Goal: Task Accomplishment & Management: Manage account settings

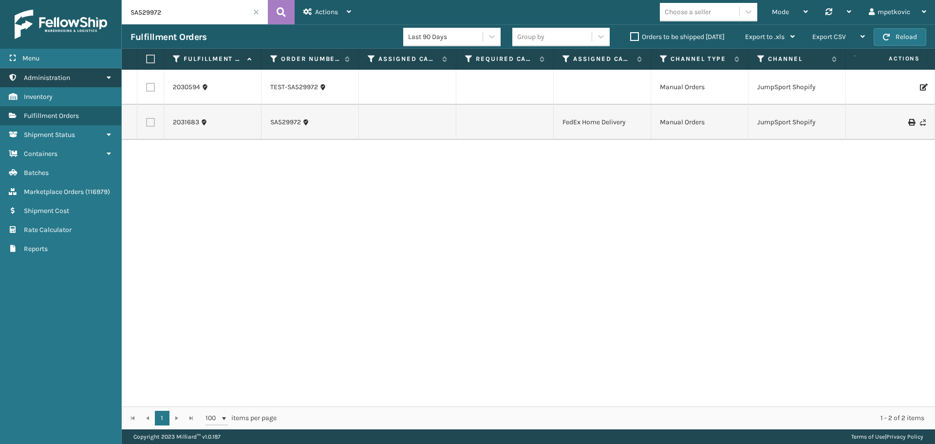
click at [92, 78] on link "Administration" at bounding box center [60, 77] width 121 height 19
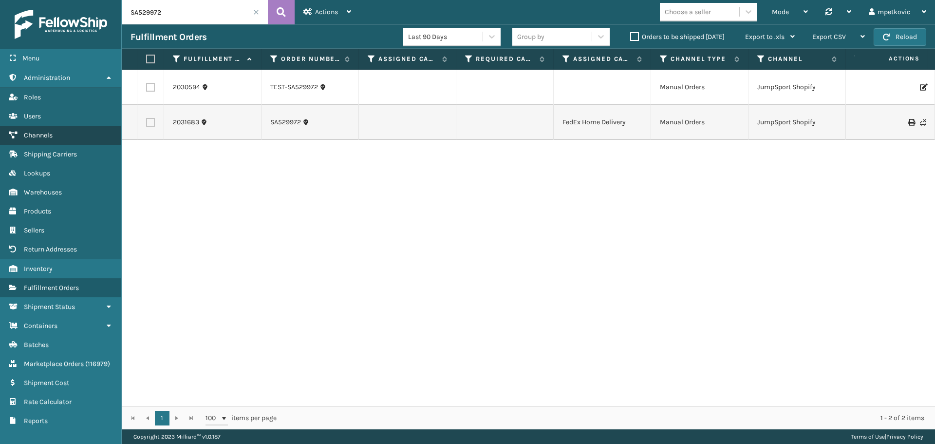
click at [67, 130] on link "Channels" at bounding box center [60, 135] width 121 height 19
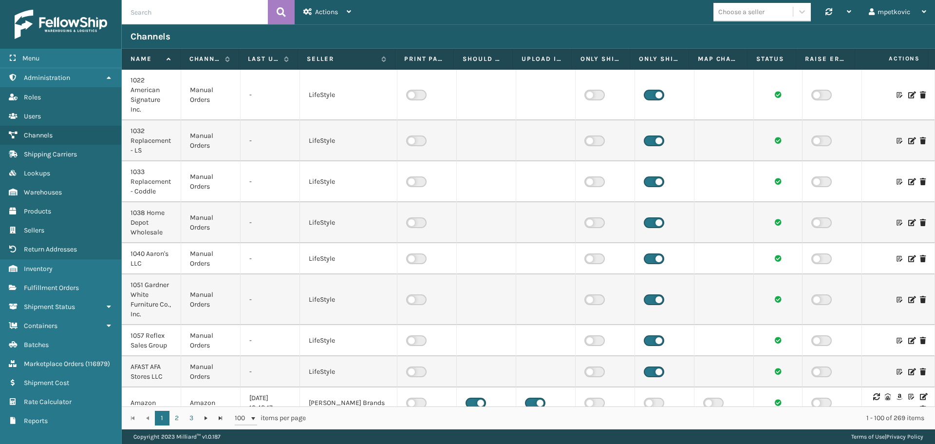
click at [200, 15] on input "text" at bounding box center [195, 12] width 146 height 24
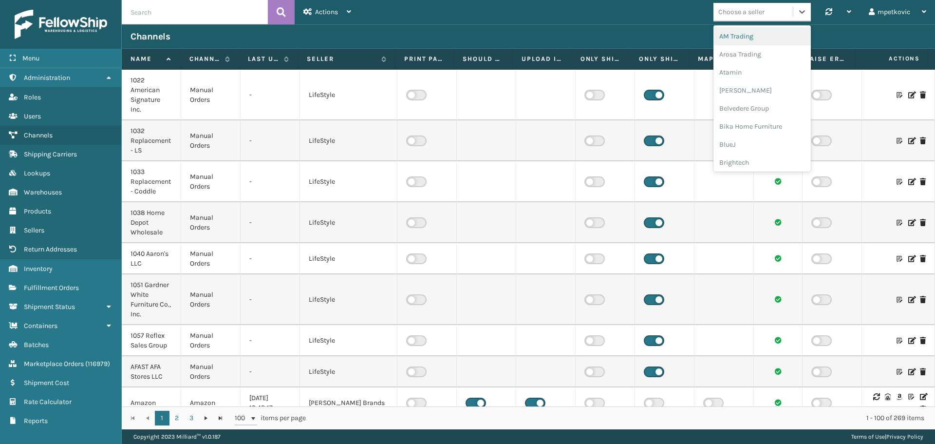
click at [743, 9] on div "Choose a seller" at bounding box center [741, 12] width 46 height 10
type input "br"
click at [743, 41] on div "Brightech" at bounding box center [761, 36] width 97 height 18
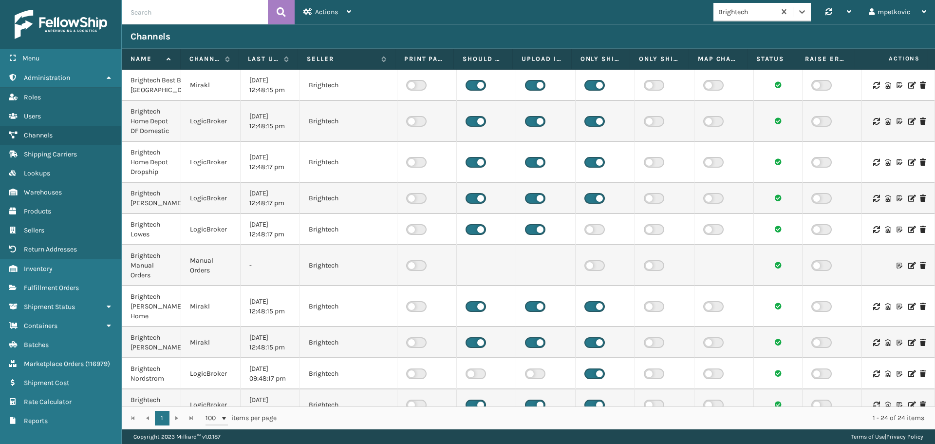
click at [192, 8] on input "text" at bounding box center [195, 12] width 146 height 24
type input "throne"
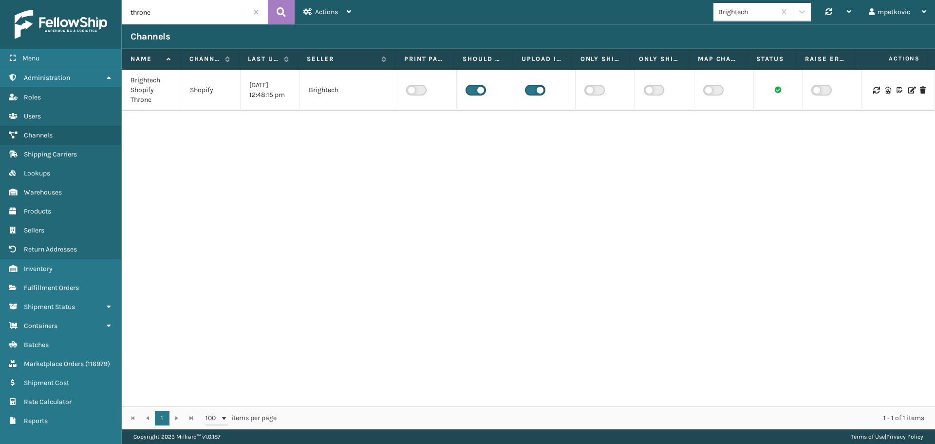
drag, startPoint x: 806, startPoint y: 189, endPoint x: 803, endPoint y: 199, distance: 10.2
click at [803, 199] on div "Brightech Shopify Throne Shopify [DATE] 12:48:15 pm Brightech" at bounding box center [528, 238] width 813 height 336
click at [908, 92] on icon at bounding box center [911, 90] width 6 height 7
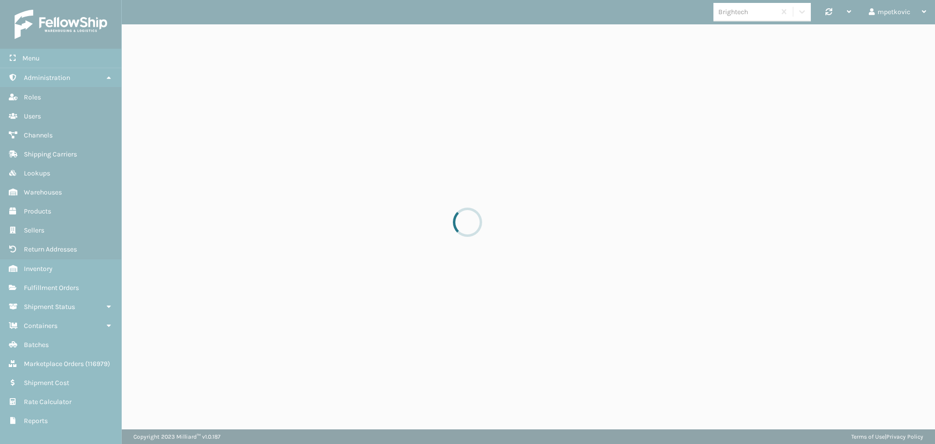
select select "pm"
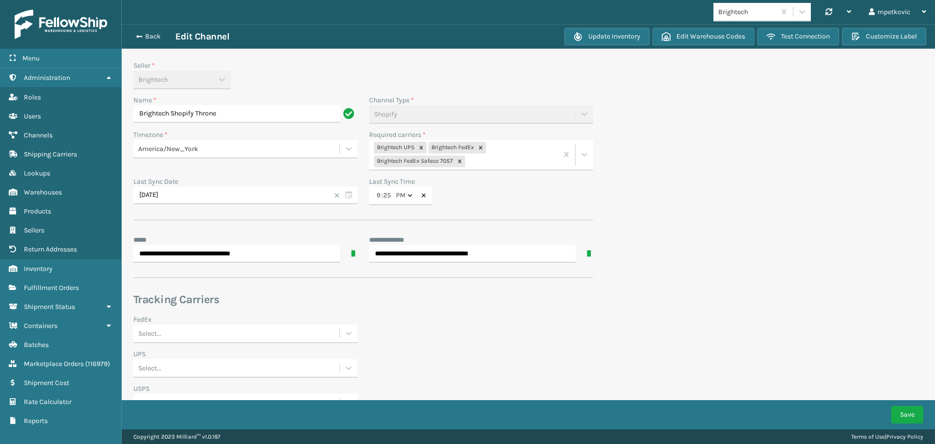
click at [639, 139] on section "**********" at bounding box center [528, 275] width 813 height 502
click at [886, 314] on section "**********" at bounding box center [528, 275] width 813 height 502
drag, startPoint x: 656, startPoint y: 115, endPoint x: 603, endPoint y: 96, distance: 56.5
click at [656, 115] on section "**********" at bounding box center [528, 275] width 813 height 502
click at [556, 87] on div "Seller * Brightech" at bounding box center [363, 77] width 471 height 35
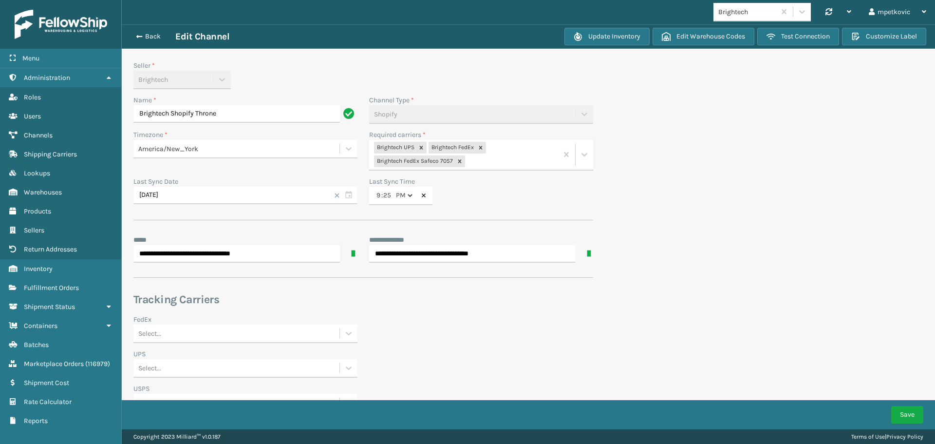
click at [504, 87] on div "Seller * Brightech" at bounding box center [363, 77] width 471 height 35
click at [497, 73] on div "Seller * Brightech" at bounding box center [363, 77] width 471 height 35
click at [164, 14] on div "Brightech Synchronise all channels mpetkovic Log Out" at bounding box center [528, 12] width 813 height 24
click at [223, 113] on input "Brightech Shopify Throne" at bounding box center [236, 114] width 206 height 18
click at [250, 111] on input "Brightech Shopify Throne" at bounding box center [236, 114] width 206 height 18
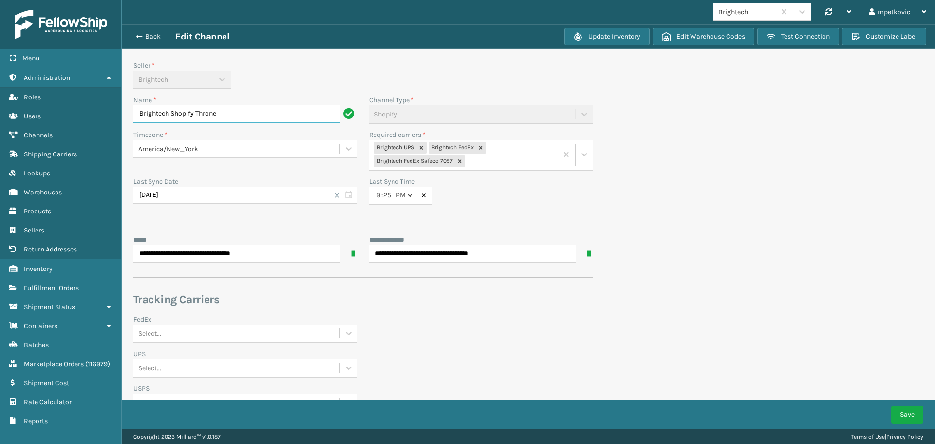
click at [217, 114] on input "Brightech Shopify Throne" at bounding box center [236, 114] width 206 height 18
click at [393, 80] on div "Seller * Brightech" at bounding box center [363, 77] width 471 height 35
drag, startPoint x: 314, startPoint y: 81, endPoint x: 314, endPoint y: 94, distance: 12.7
click at [314, 81] on div "Seller * Brightech" at bounding box center [245, 74] width 224 height 29
click at [189, 109] on input "Brightech Shopify Throne" at bounding box center [236, 114] width 206 height 18
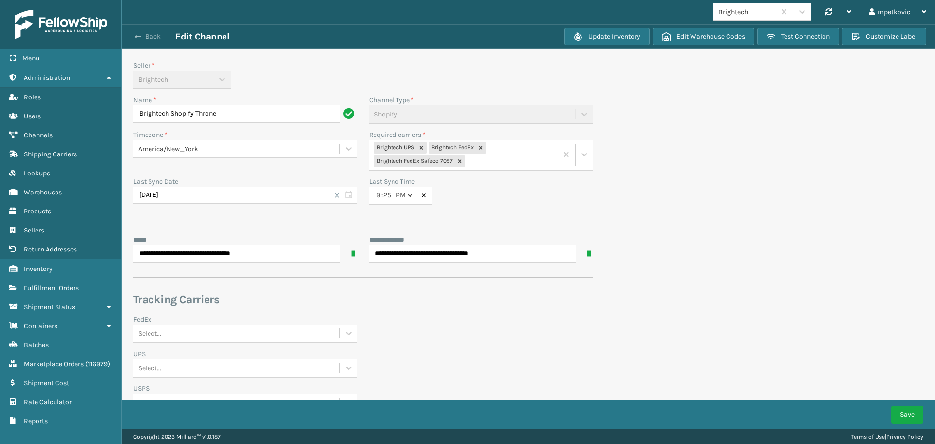
click at [148, 37] on button "Back" at bounding box center [152, 36] width 45 height 9
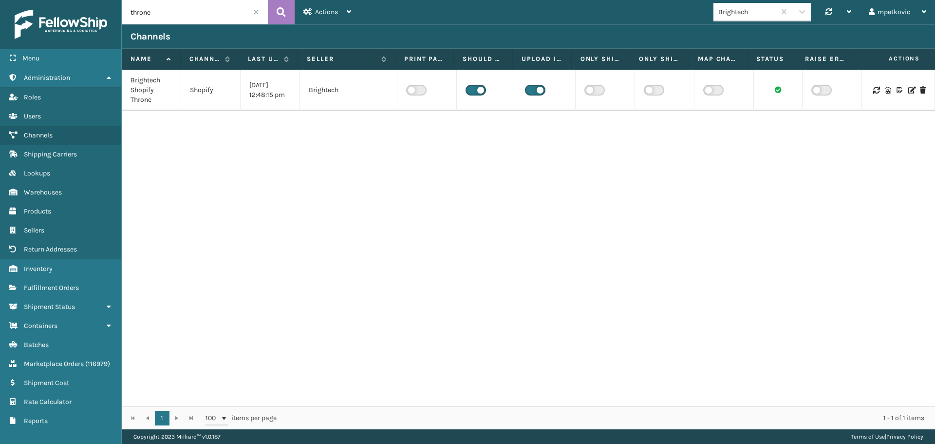
click at [476, 91] on label at bounding box center [475, 90] width 20 height 11
click at [472, 91] on input "checkbox" at bounding box center [468, 88] width 6 height 6
click at [812, 412] on div "Successfully updated 'Brightech Shopify Throne' Channel." at bounding box center [853, 410] width 117 height 20
click at [460, 200] on div "Brightech Shopify Throne Shopify [DATE] 12:48:15 pm Brightech" at bounding box center [528, 238] width 813 height 336
click at [510, 256] on div "Brightech Shopify Throne Shopify [DATE] 12:48:15 pm Brightech" at bounding box center [528, 238] width 813 height 336
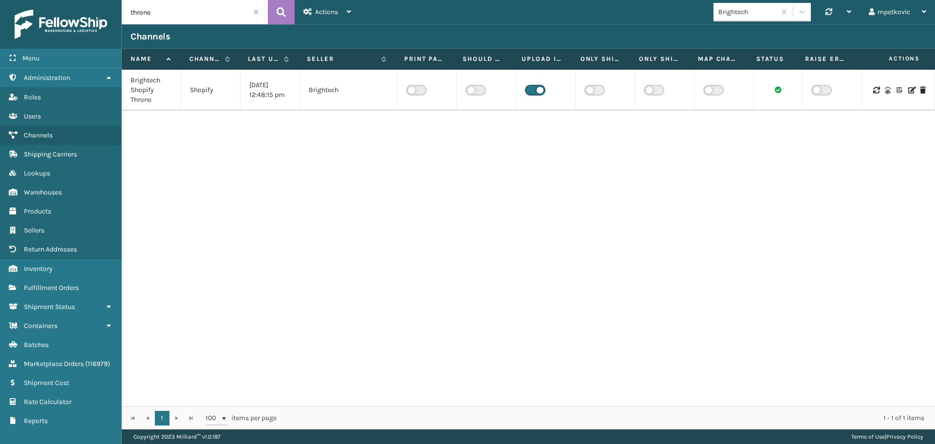
click at [699, 186] on div "Brightech Shopify Throne Shopify [DATE] 12:48:15 pm Brightech" at bounding box center [528, 238] width 813 height 336
click at [716, 171] on div "Brightech Shopify Throne Shopify [DATE] 12:48:15 pm Brightech" at bounding box center [528, 238] width 813 height 336
click at [704, 173] on div "Brightech Shopify Throne Shopify [DATE] 12:48:15 pm Brightech" at bounding box center [528, 238] width 813 height 336
click at [677, 186] on div "Brightech Shopify Throne Shopify [DATE] 12:48:15 pm Brightech" at bounding box center [528, 238] width 813 height 336
click at [668, 182] on div "Brightech Shopify Throne Shopify [DATE] 12:48:15 pm Brightech" at bounding box center [528, 238] width 813 height 336
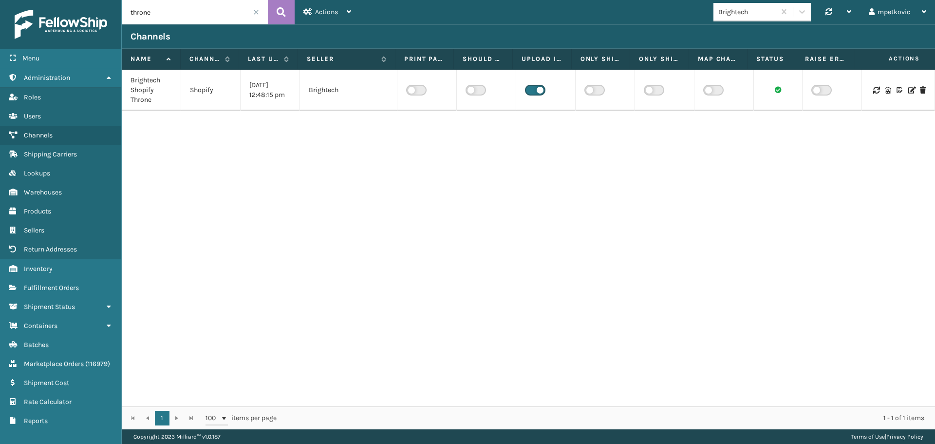
click at [414, 216] on div "Brightech Shopify Throne Shopify [DATE] 12:48:15 pm Brightech" at bounding box center [528, 238] width 813 height 336
click at [302, 168] on div "Brightech Shopify Throne Shopify [DATE] 12:48:15 pm Brightech" at bounding box center [528, 238] width 813 height 336
click at [237, 163] on div "Brightech Shopify Throne Shopify [DATE] 12:48:15 pm Brightech" at bounding box center [528, 238] width 813 height 336
click at [195, 162] on div "Brightech Shopify Throne Shopify [DATE] 12:48:15 pm Brightech" at bounding box center [528, 238] width 813 height 336
click at [150, 158] on div "Brightech Shopify Throne Shopify [DATE] 12:48:15 pm Brightech" at bounding box center [528, 238] width 813 height 336
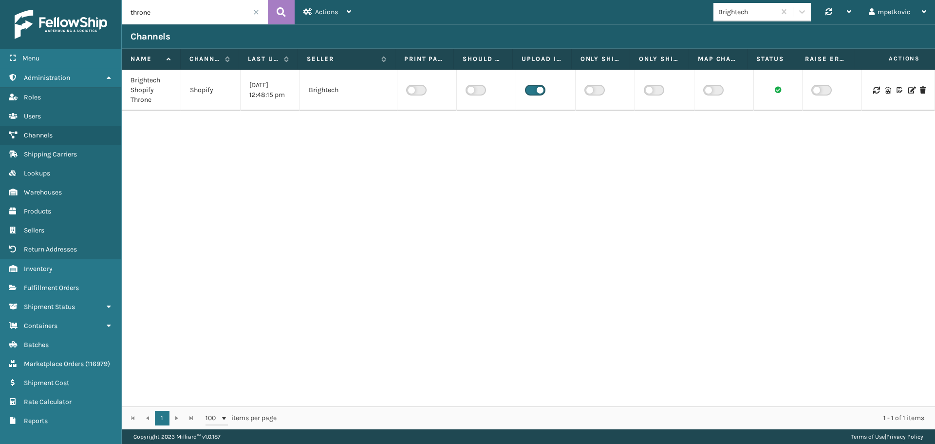
click at [148, 149] on div "Brightech Shopify Throne Shopify [DATE] 12:48:15 pm Brightech" at bounding box center [528, 238] width 813 height 336
click at [201, 17] on input "throne" at bounding box center [195, 12] width 146 height 24
click at [169, 14] on input "parts" at bounding box center [195, 12] width 146 height 24
type input "parts"
click at [900, 87] on div at bounding box center [897, 85] width 55 height 7
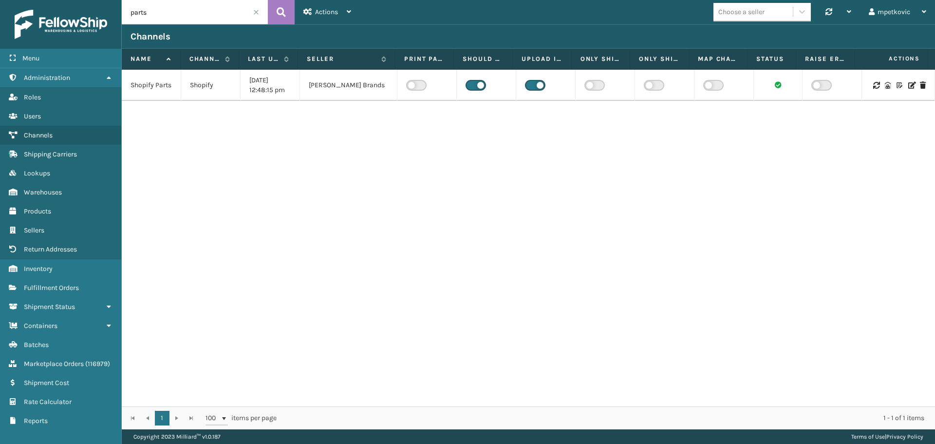
click at [908, 86] on icon at bounding box center [911, 85] width 6 height 7
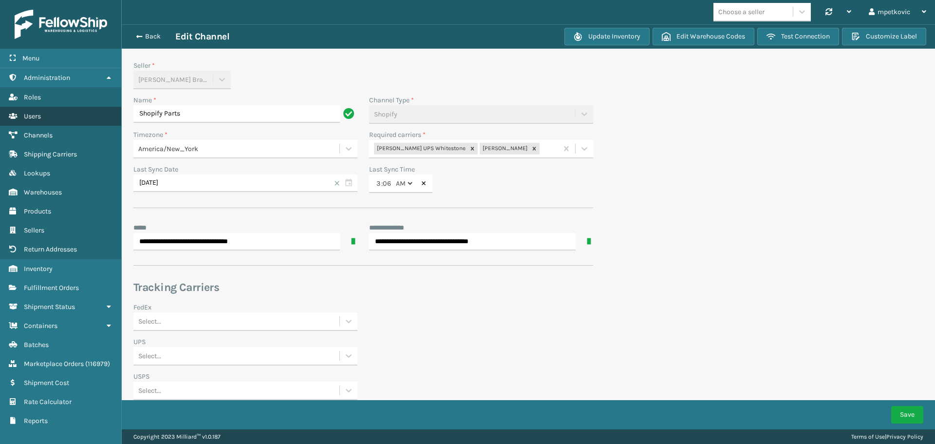
drag, startPoint x: 181, startPoint y: 113, endPoint x: 91, endPoint y: 114, distance: 90.6
click at [91, 0] on div "**********" at bounding box center [467, 0] width 935 height 0
click at [241, 116] on input "Shopify Parts" at bounding box center [236, 114] width 206 height 18
click at [215, 110] on input "Shopify Parts" at bounding box center [236, 114] width 206 height 18
click at [150, 32] on button "Back" at bounding box center [152, 36] width 45 height 9
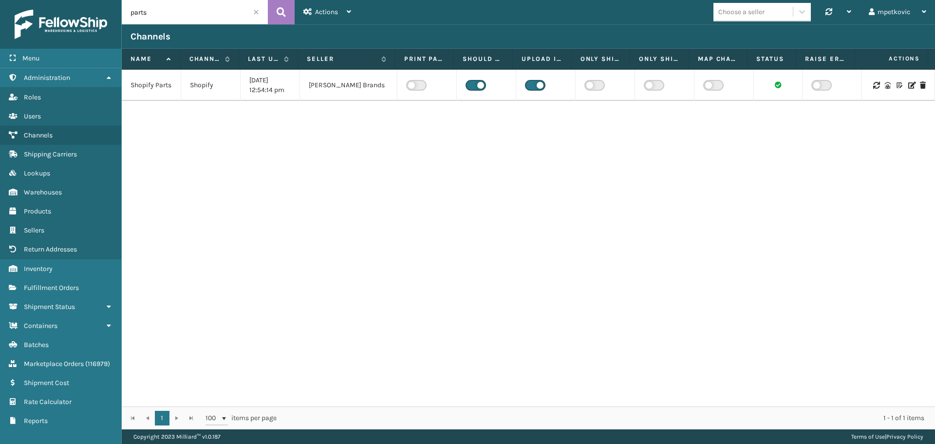
click at [202, 6] on input "parts" at bounding box center [195, 12] width 146 height 24
paste input "Foamtex RealRoom"
type input "Foamtex RealRooms"
click at [276, 10] on button at bounding box center [281, 12] width 27 height 24
click at [908, 87] on icon at bounding box center [911, 85] width 6 height 7
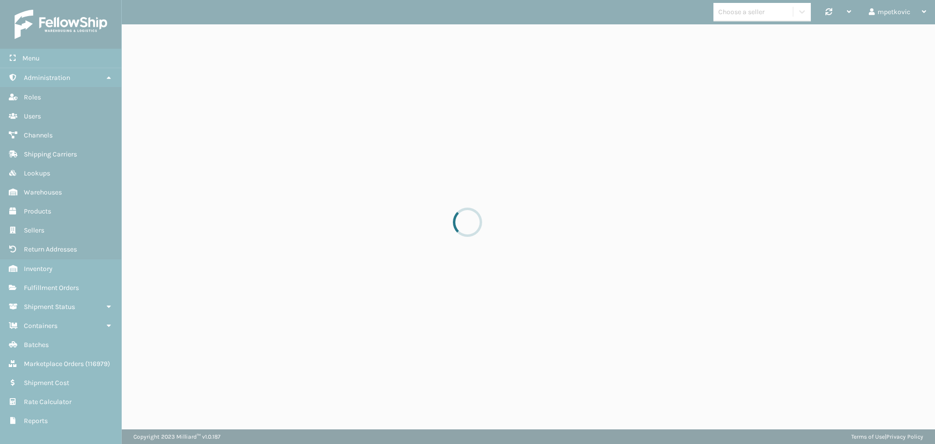
select select "pm"
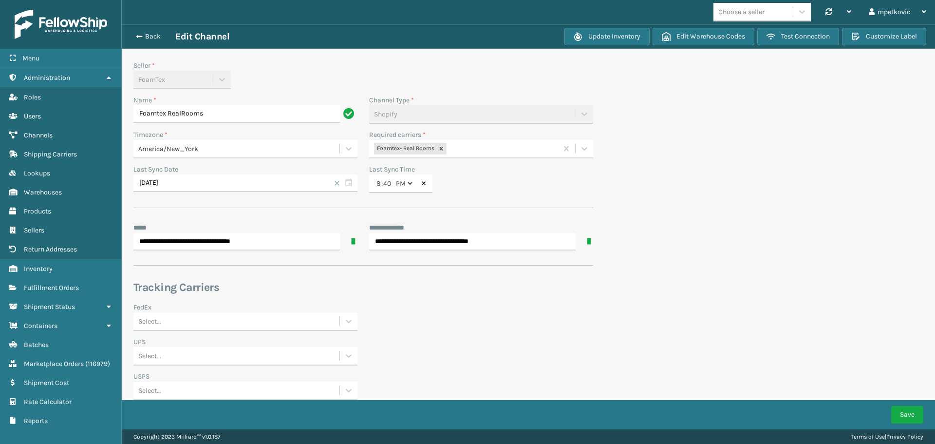
click at [511, 302] on div "FedEx Select..." at bounding box center [363, 319] width 471 height 35
click at [288, 240] on input "**********" at bounding box center [236, 242] width 206 height 18
click at [278, 51] on form "**********" at bounding box center [363, 281] width 483 height 465
click at [151, 33] on button "Back" at bounding box center [152, 36] width 45 height 9
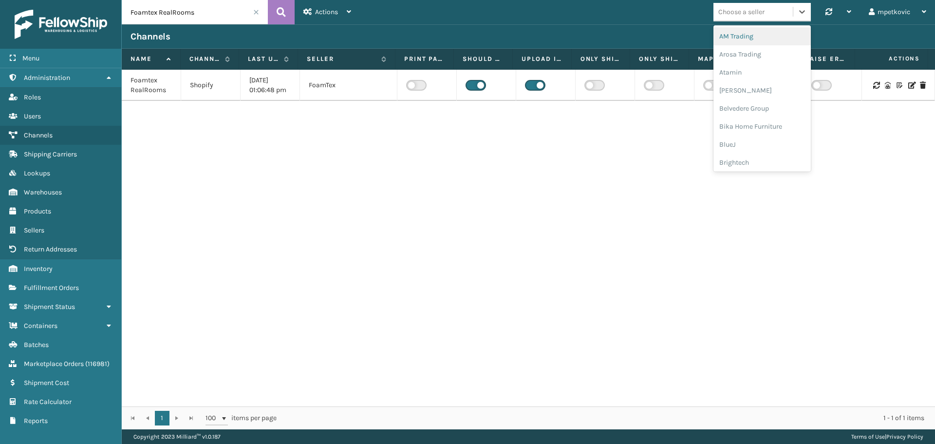
click at [748, 7] on div "Choose a seller" at bounding box center [741, 12] width 46 height 10
type input "br"
drag, startPoint x: 739, startPoint y: 38, endPoint x: 729, endPoint y: 38, distance: 9.2
click at [729, 38] on div "Brightech" at bounding box center [761, 36] width 97 height 18
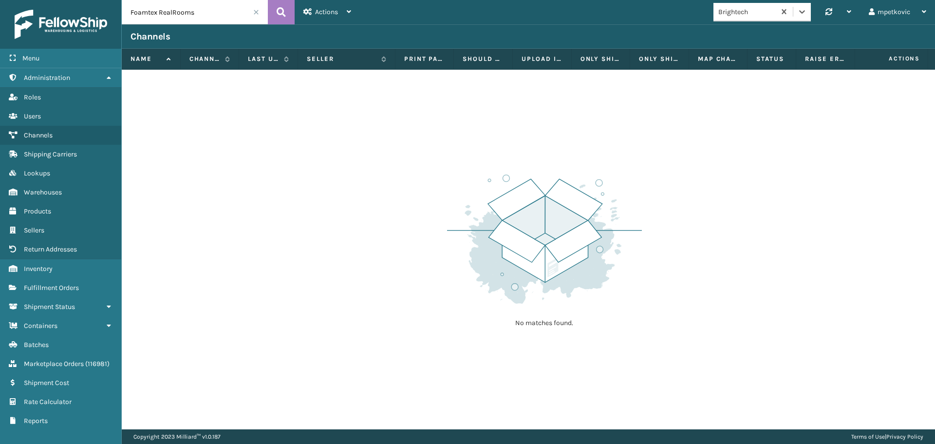
click at [211, 9] on input "Foamtex RealRooms" at bounding box center [195, 12] width 146 height 24
type input "throne"
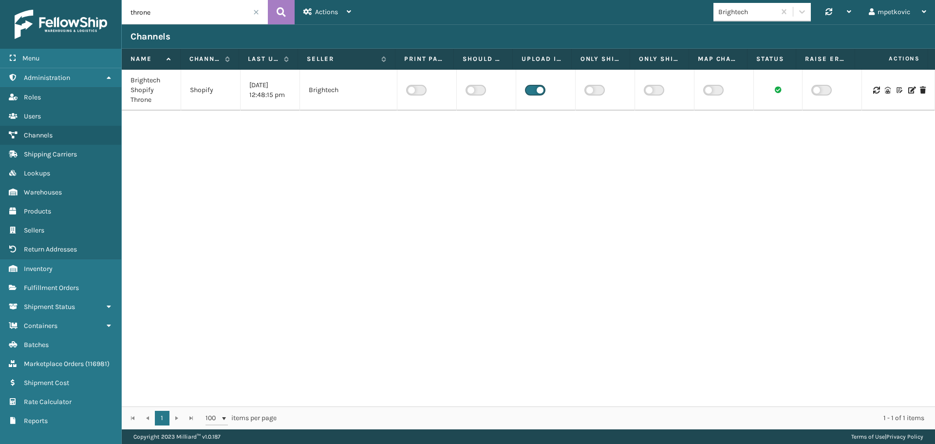
drag, startPoint x: 523, startPoint y: 177, endPoint x: 523, endPoint y: 93, distance: 83.7
click at [522, 170] on div "Brightech Shopify Throne Shopify [DATE] 12:48:15 pm Brightech" at bounding box center [528, 238] width 813 height 336
click at [333, 161] on div "Brightech Shopify Throne Shopify [DATE] 12:48:15 pm Brightech" at bounding box center [528, 238] width 813 height 336
click at [160, 134] on div "Brightech Shopify Throne Shopify [DATE] 12:48:15 pm Brightech" at bounding box center [528, 238] width 813 height 336
click at [149, 119] on div "Brightech Shopify Throne Shopify [DATE] 12:48:15 pm Brightech" at bounding box center [528, 238] width 813 height 336
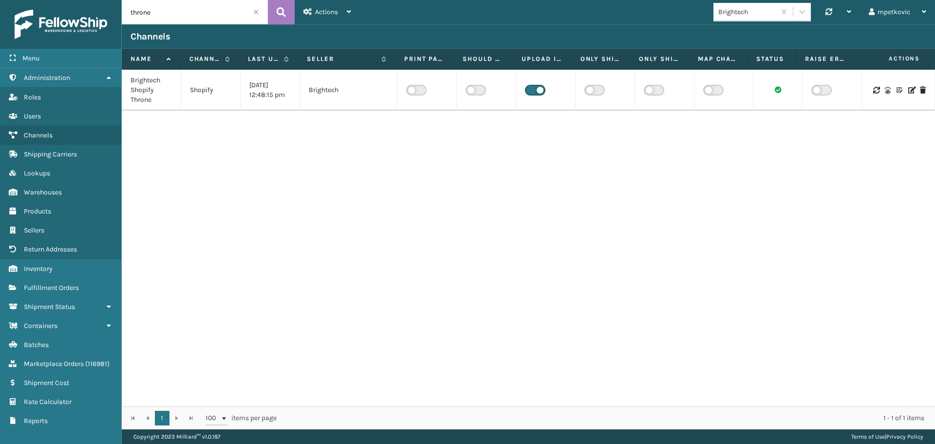
click at [265, 338] on div "Brightech Shopify Throne Shopify [DATE] 12:48:15 pm Brightech" at bounding box center [528, 238] width 813 height 336
click at [553, 149] on div "Brightech Shopify Throne Shopify [DATE] 12:48:15 pm Brightech" at bounding box center [528, 238] width 813 height 336
click at [544, 137] on div "Brightech Shopify Throne Shopify [DATE] 12:48:15 pm Brightech" at bounding box center [528, 238] width 813 height 336
click at [437, 213] on div "Brightech Shopify Throne Shopify [DATE] 12:48:15 pm Brightech" at bounding box center [528, 238] width 813 height 336
click at [429, 150] on div "Brightech Shopify Throne Shopify [DATE] 12:48:15 pm Brightech" at bounding box center [528, 238] width 813 height 336
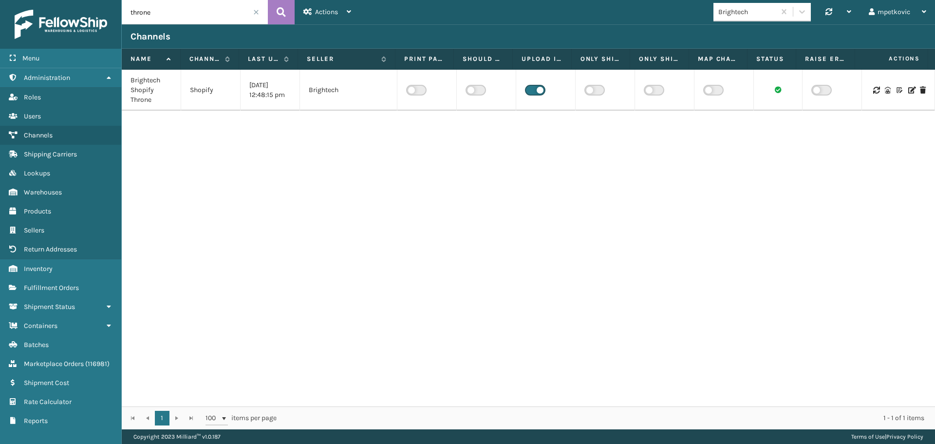
drag, startPoint x: 478, startPoint y: 313, endPoint x: 323, endPoint y: 398, distance: 176.9
click at [476, 313] on div "Brightech Shopify Throne Shopify [DATE] 12:48:15 pm Brightech" at bounding box center [528, 238] width 813 height 336
click at [542, 245] on div "Brightech Shopify Throne Shopify [DATE] 12:48:15 pm Brightech" at bounding box center [528, 238] width 813 height 336
click at [908, 92] on icon at bounding box center [911, 90] width 6 height 7
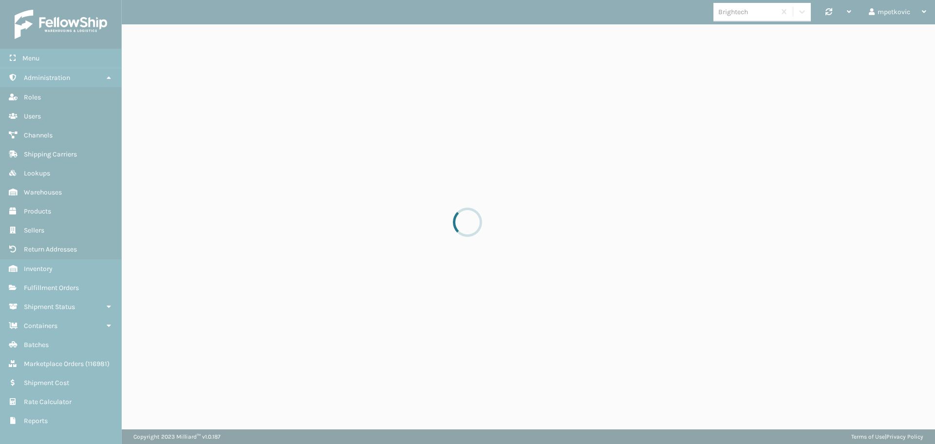
select select "pm"
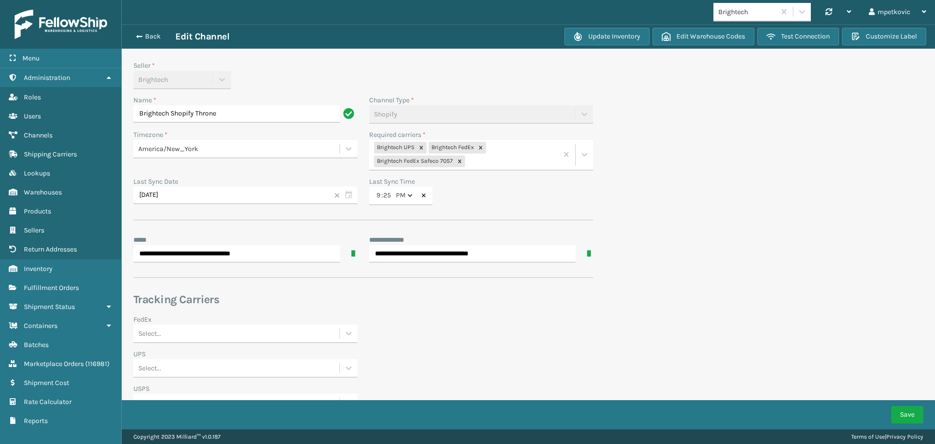
click at [285, 83] on div "Seller * Brightech" at bounding box center [245, 74] width 224 height 29
click at [280, 77] on div "Seller * Brightech" at bounding box center [245, 74] width 224 height 29
click at [462, 300] on h3 "Tracking Carriers" at bounding box center [363, 299] width 460 height 15
click at [469, 295] on h3 "Tracking Carriers" at bounding box center [363, 299] width 460 height 15
click at [470, 297] on h3 "Tracking Carriers" at bounding box center [363, 299] width 460 height 15
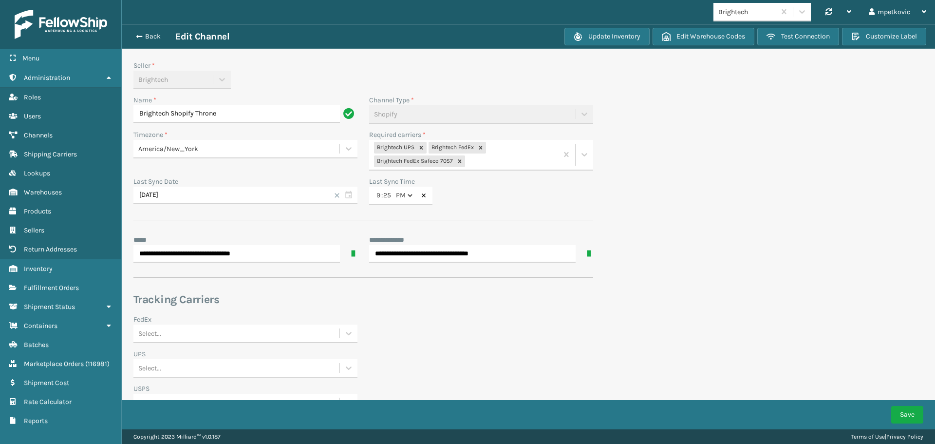
click at [468, 296] on h3 "Tracking Carriers" at bounding box center [363, 299] width 460 height 15
click at [478, 294] on h3 "Tracking Carriers" at bounding box center [363, 299] width 460 height 15
click at [438, 297] on h3 "Tracking Carriers" at bounding box center [363, 299] width 460 height 15
click at [395, 305] on h3 "Tracking Carriers" at bounding box center [363, 299] width 460 height 15
click at [397, 299] on h3 "Tracking Carriers" at bounding box center [363, 299] width 460 height 15
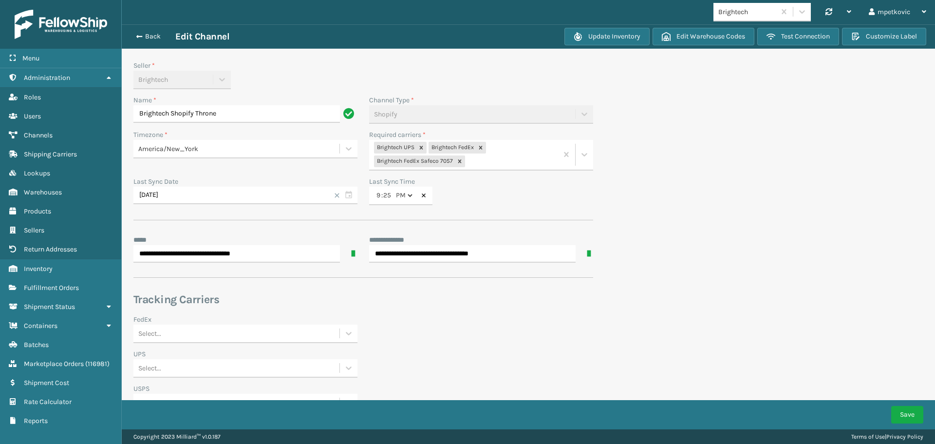
click at [402, 290] on div "**********" at bounding box center [363, 272] width 460 height 425
click at [397, 290] on div "**********" at bounding box center [363, 272] width 460 height 425
click at [401, 289] on div "**********" at bounding box center [363, 272] width 460 height 425
click at [406, 287] on div "**********" at bounding box center [363, 272] width 460 height 425
click at [394, 288] on div "**********" at bounding box center [363, 272] width 460 height 425
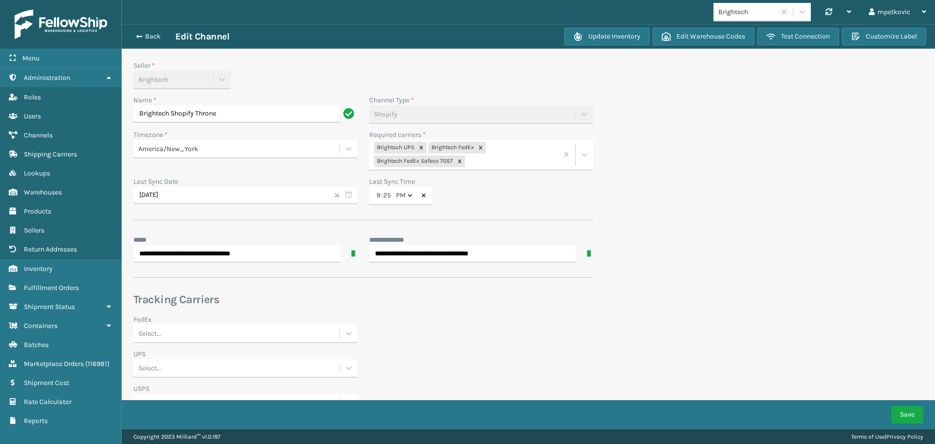
click at [390, 289] on div "**********" at bounding box center [363, 272] width 460 height 425
click at [393, 288] on div "**********" at bounding box center [363, 272] width 460 height 425
click at [720, 175] on section "**********" at bounding box center [528, 275] width 813 height 502
click at [676, 181] on section "**********" at bounding box center [528, 275] width 813 height 502
click at [673, 185] on section "**********" at bounding box center [528, 275] width 813 height 502
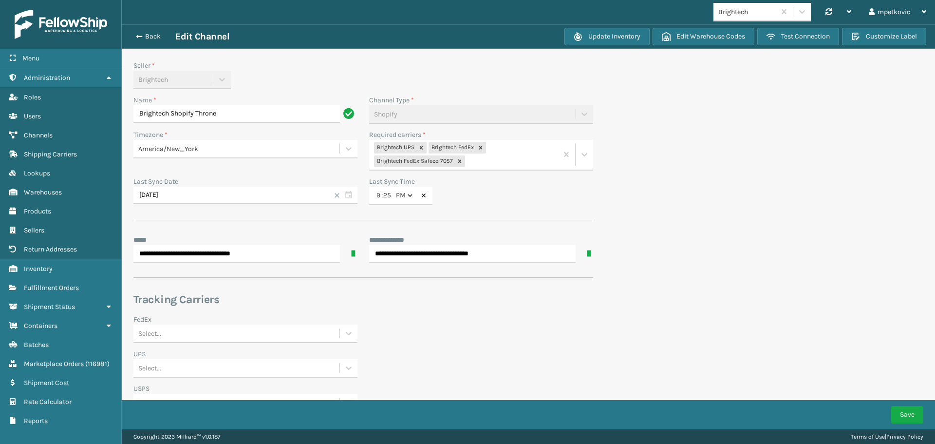
click at [714, 182] on section "**********" at bounding box center [528, 275] width 813 height 502
click at [702, 183] on section "**********" at bounding box center [528, 275] width 813 height 502
click at [220, 236] on div "*** *" at bounding box center [245, 240] width 224 height 10
click at [191, 235] on div "*** *" at bounding box center [245, 240] width 224 height 10
click at [178, 239] on div "*** *" at bounding box center [245, 240] width 224 height 10
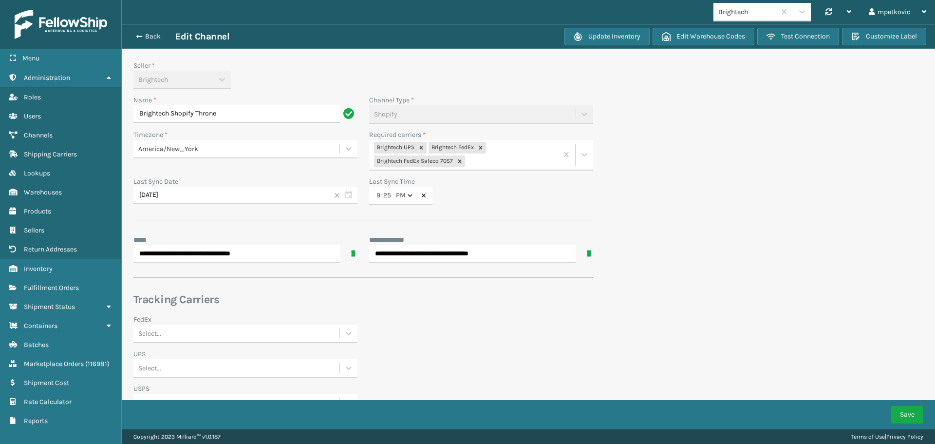
click at [181, 235] on div "*** *" at bounding box center [245, 240] width 224 height 10
click at [672, 173] on section "**********" at bounding box center [528, 275] width 813 height 502
click at [305, 74] on div "Seller * Brightech" at bounding box center [245, 74] width 224 height 29
click at [296, 71] on div "Seller * Brightech" at bounding box center [245, 74] width 224 height 29
click at [301, 61] on div "Seller *" at bounding box center [245, 65] width 224 height 10
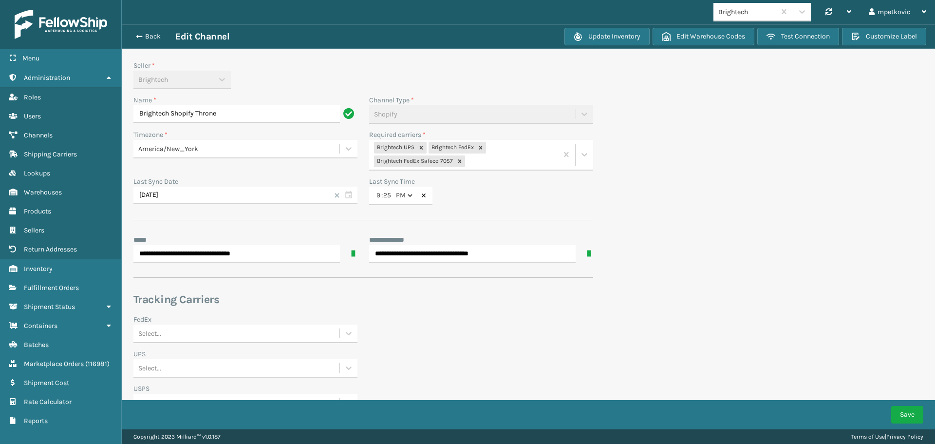
drag, startPoint x: 707, startPoint y: 201, endPoint x: 667, endPoint y: 193, distance: 41.2
click at [705, 201] on section "**********" at bounding box center [528, 275] width 813 height 502
click at [665, 193] on section "**********" at bounding box center [528, 275] width 813 height 502
click at [706, 194] on section "**********" at bounding box center [528, 275] width 813 height 502
click at [698, 192] on section "**********" at bounding box center [528, 275] width 813 height 502
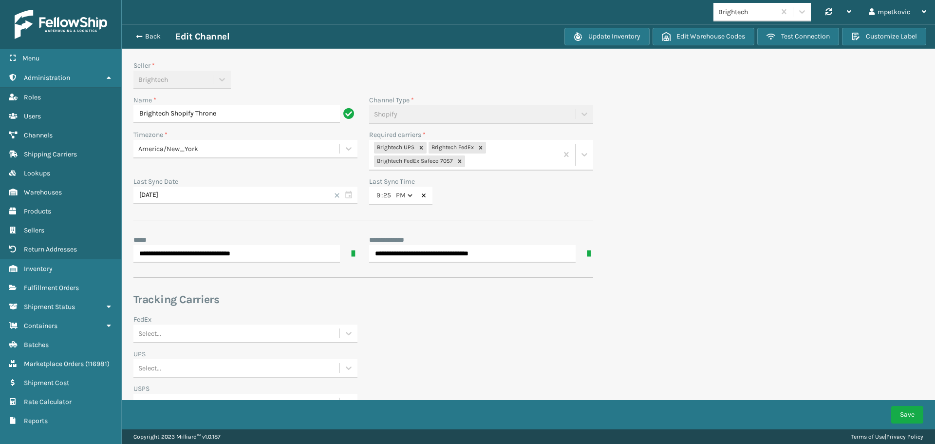
click at [702, 185] on section "**********" at bounding box center [528, 275] width 813 height 502
click at [155, 38] on button "Back" at bounding box center [152, 36] width 45 height 9
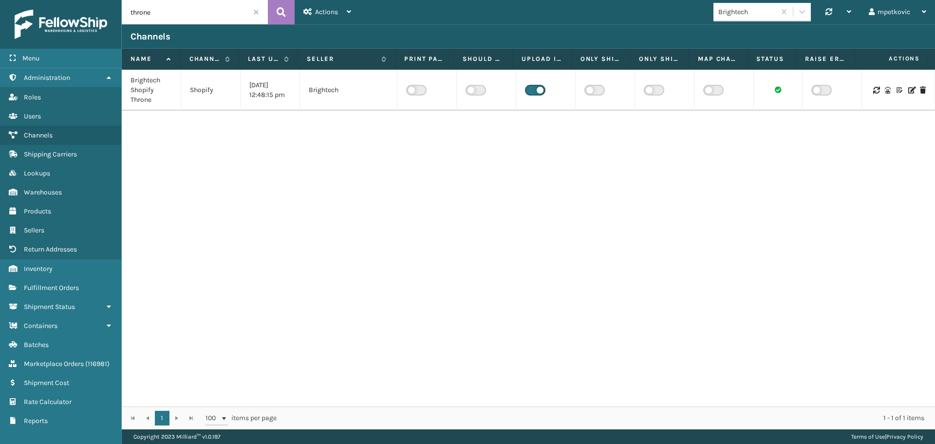
click at [470, 240] on div "Brightech Shopify Throne Shopify [DATE] 12:48:15 pm Brightech" at bounding box center [528, 238] width 813 height 336
drag, startPoint x: 425, startPoint y: 379, endPoint x: 270, endPoint y: 417, distance: 160.0
click at [421, 379] on div "Brightech Shopify Throne Shopify [DATE] 12:48:15 pm Brightech" at bounding box center [528, 238] width 813 height 336
drag, startPoint x: 153, startPoint y: 96, endPoint x: 133, endPoint y: 78, distance: 26.5
click at [133, 78] on div "Brightech Shopify Throne" at bounding box center [150, 89] width 41 height 29
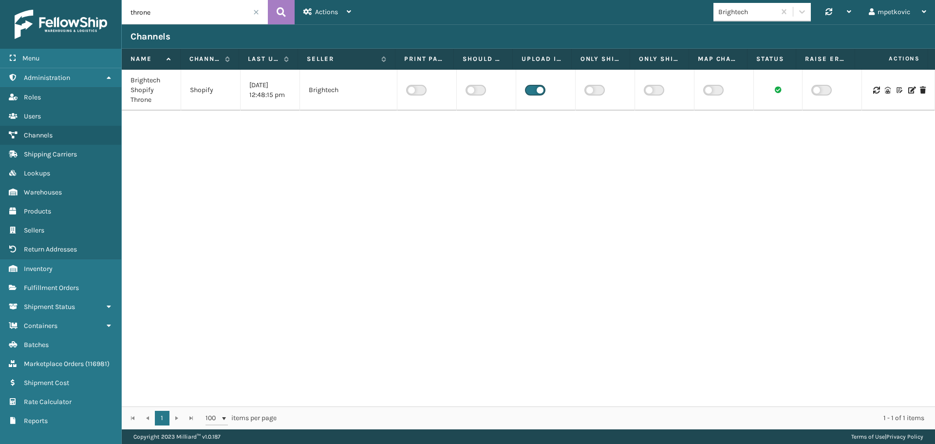
click at [193, 167] on div "Brightech Shopify Throne Shopify [DATE] 12:48:15 pm Brightech" at bounding box center [528, 238] width 813 height 336
drag, startPoint x: 152, startPoint y: 97, endPoint x: 127, endPoint y: 78, distance: 32.3
click at [127, 78] on td "Brightech Shopify Throne" at bounding box center [151, 90] width 59 height 41
copy div "Brightech Shopify Throne"
click at [244, 259] on div "Brightech Shopify Throne Shopify [DATE] 12:48:15 pm Brightech" at bounding box center [528, 238] width 813 height 336
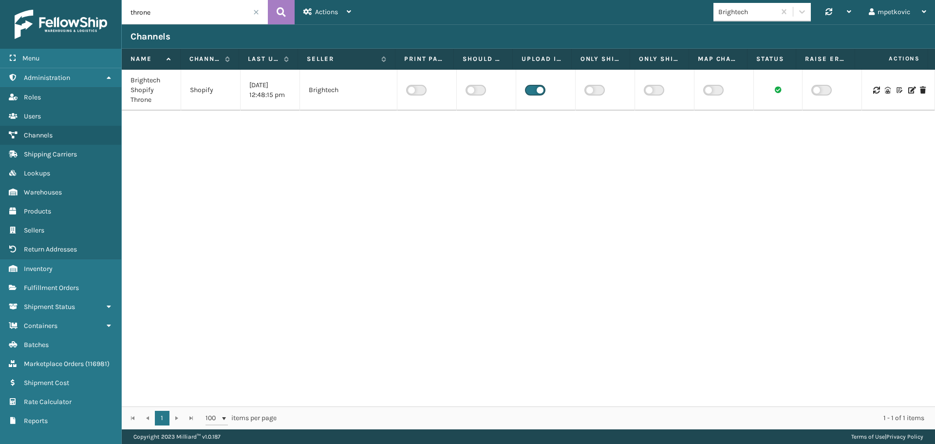
drag, startPoint x: 549, startPoint y: 146, endPoint x: 540, endPoint y: 121, distance: 26.5
click at [549, 146] on div "Brightech Shopify Throne Shopify [DATE] 12:48:15 pm Brightech" at bounding box center [528, 238] width 813 height 336
drag, startPoint x: 408, startPoint y: 146, endPoint x: 508, endPoint y: 109, distance: 106.9
click at [410, 146] on div "Brightech Shopify Throne Shopify [DATE] 12:48:15 pm Brightech" at bounding box center [528, 238] width 813 height 336
click at [409, 159] on div "Brightech Shopify Throne Shopify [DATE] 12:48:15 pm Brightech" at bounding box center [528, 238] width 813 height 336
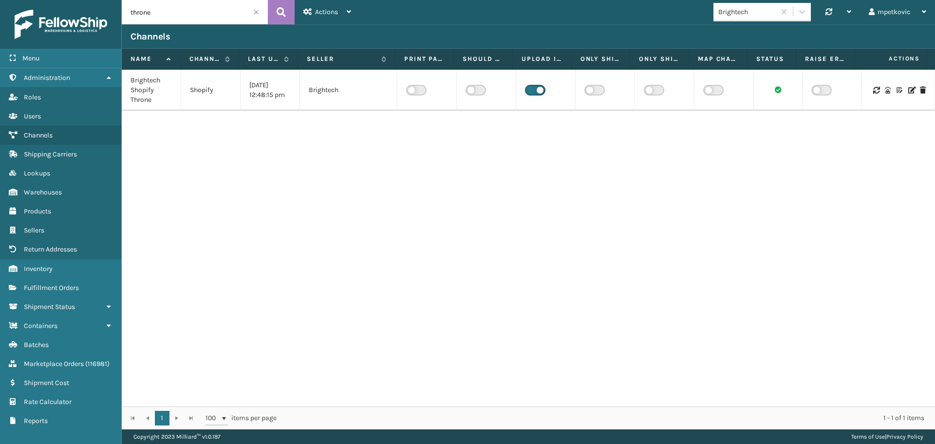
click at [273, 131] on div "Brightech Shopify Throne Shopify [DATE] 12:48:15 pm Brightech" at bounding box center [528, 238] width 813 height 336
click at [277, 130] on div "Brightech Shopify Throne Shopify [DATE] 12:48:15 pm Brightech" at bounding box center [528, 238] width 813 height 336
click at [533, 91] on label at bounding box center [535, 90] width 20 height 11
click at [531, 91] on input "checkbox" at bounding box center [528, 88] width 6 height 6
click at [836, 414] on div "Successfully updated 'Brightech Shopify Throne' Channel." at bounding box center [853, 410] width 117 height 20
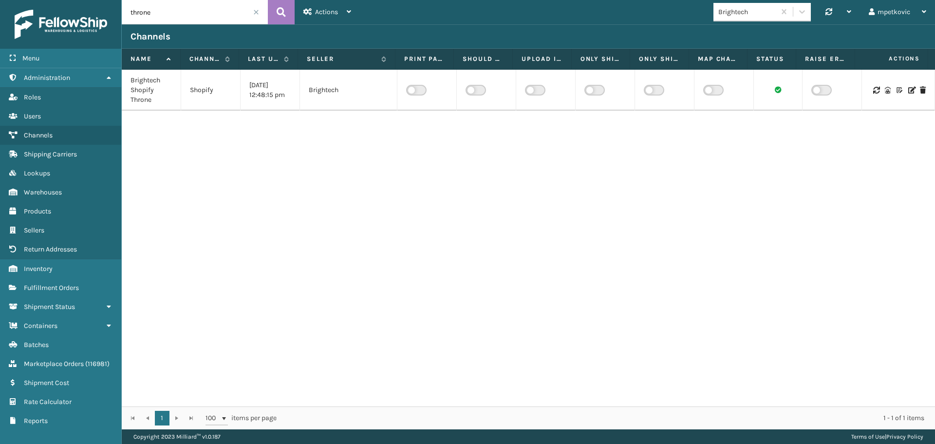
click at [163, 13] on input "throne" at bounding box center [195, 12] width 146 height 24
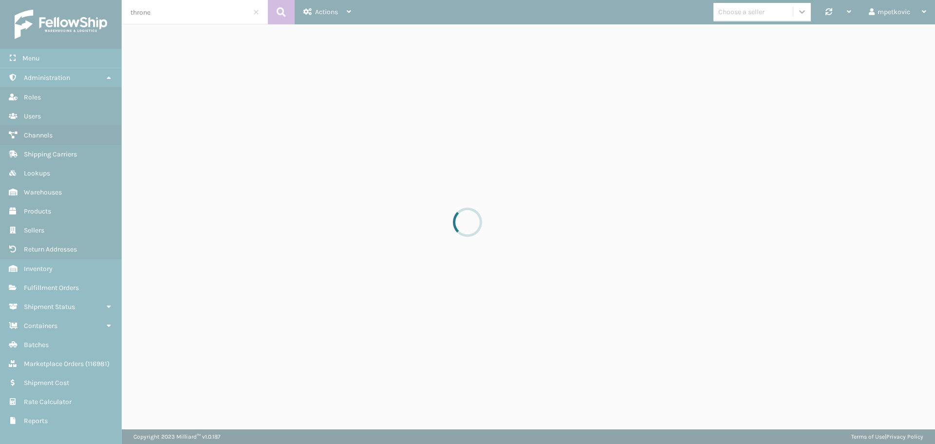
drag, startPoint x: 790, startPoint y: 11, endPoint x: 753, endPoint y: 11, distance: 37.5
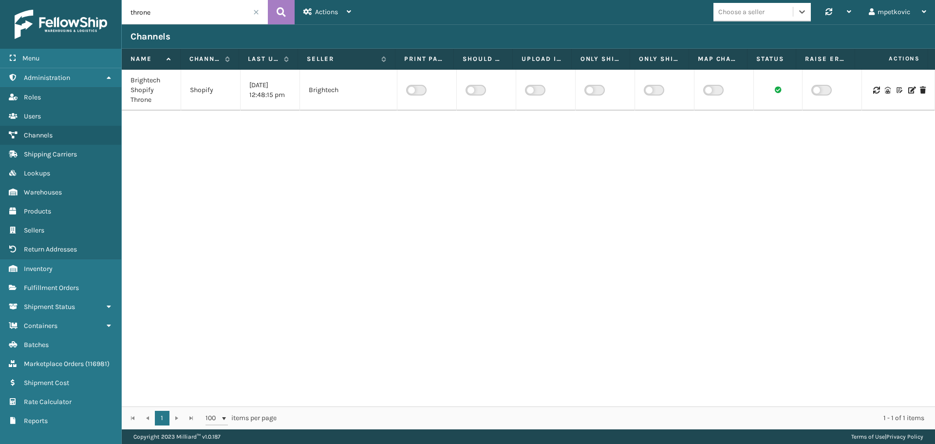
click at [188, 14] on input "throne" at bounding box center [195, 12] width 146 height 24
paste input "verishopus"
click at [275, 14] on button at bounding box center [281, 12] width 27 height 24
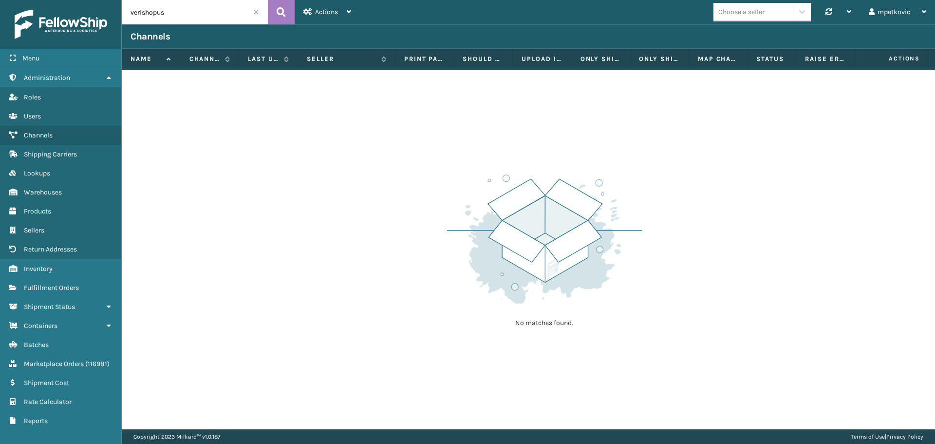
click at [203, 14] on input "verishopus" at bounding box center [195, 12] width 146 height 24
type input "veri"
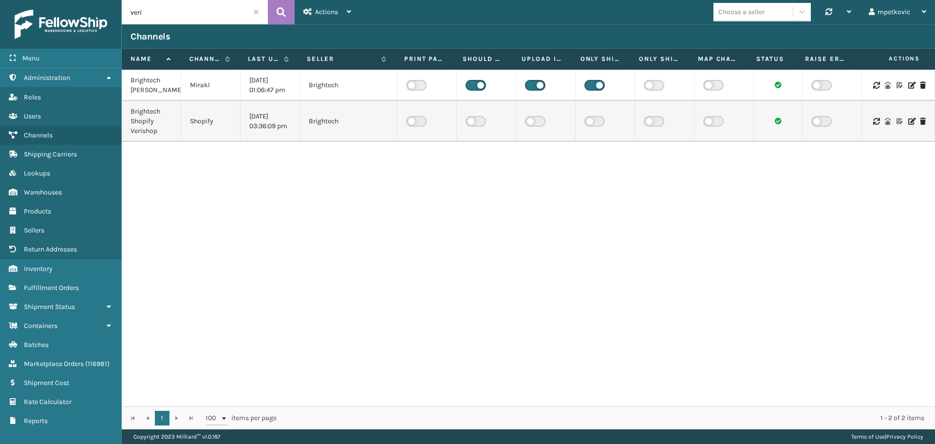
click at [908, 89] on icon at bounding box center [911, 85] width 6 height 7
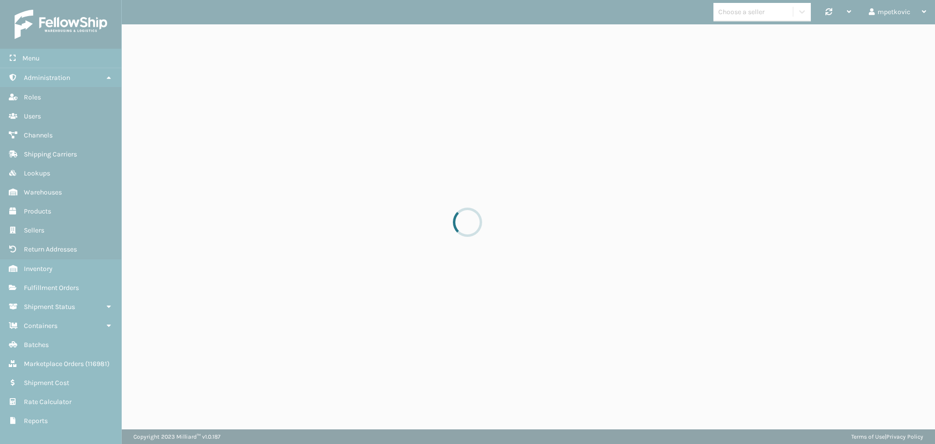
select select "pm"
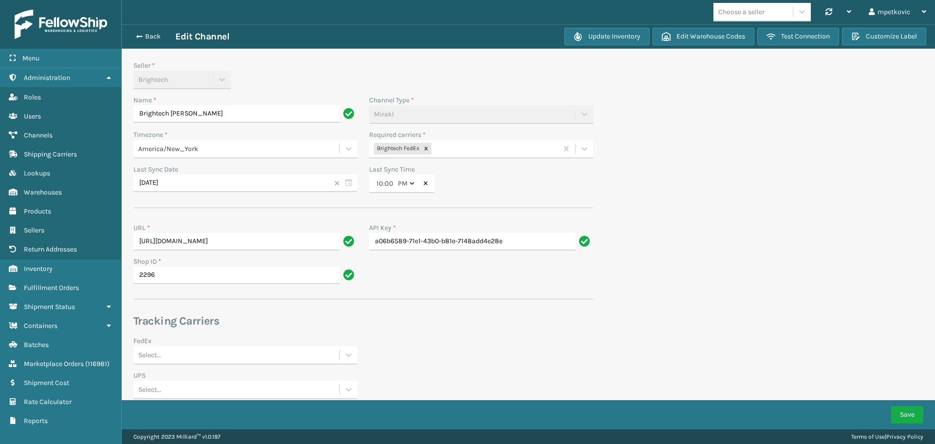
click at [250, 71] on div "Seller * Brightech" at bounding box center [245, 74] width 224 height 29
click at [252, 115] on input "Brightech [PERSON_NAME]" at bounding box center [236, 114] width 206 height 18
click at [228, 114] on input "Brightech [PERSON_NAME]" at bounding box center [236, 114] width 206 height 18
click at [250, 75] on div "Seller * Brightech" at bounding box center [245, 74] width 224 height 29
click at [148, 34] on button "Back" at bounding box center [152, 36] width 45 height 9
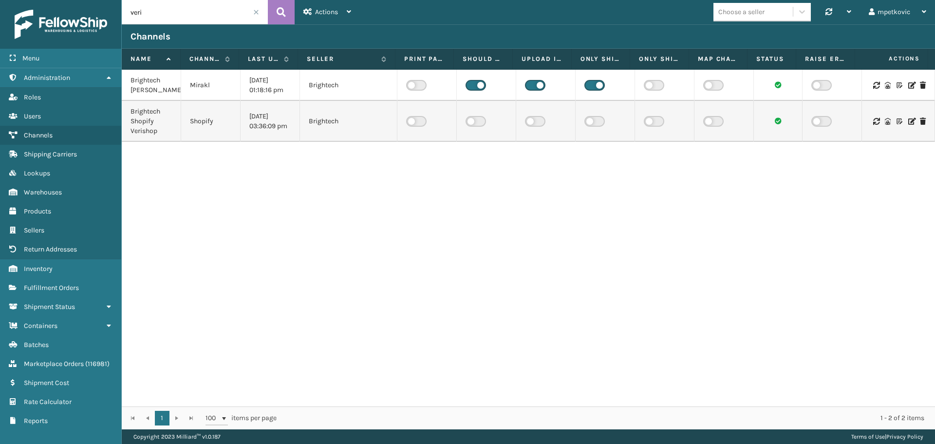
click at [180, 15] on input "veri" at bounding box center [195, 12] width 146 height 24
type input "bluej"
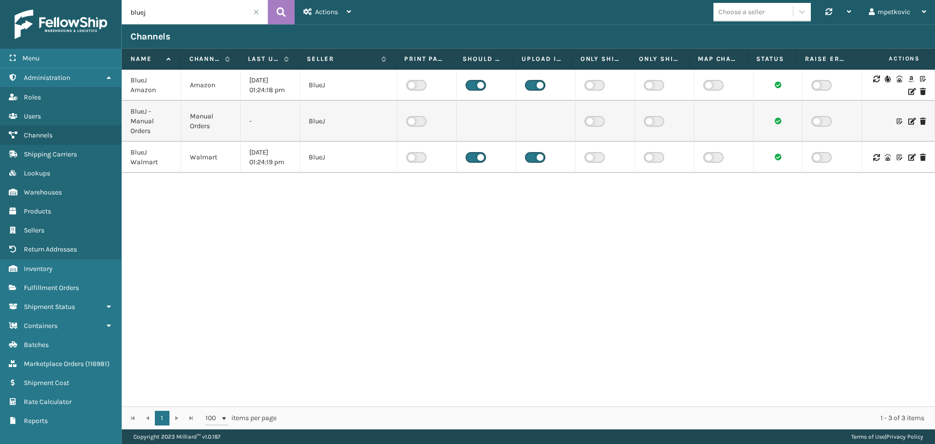
click at [483, 223] on div "BlueJ Amazon Amazon [DATE] 01:24:18 pm BlueJ BlueJ - Manual Orders Manual Order…" at bounding box center [528, 238] width 813 height 336
click at [396, 224] on div "BlueJ Amazon Amazon [DATE] 01:24:18 pm BlueJ BlueJ - Manual Orders Manual Order…" at bounding box center [528, 238] width 813 height 336
click at [908, 157] on icon at bounding box center [911, 157] width 6 height 7
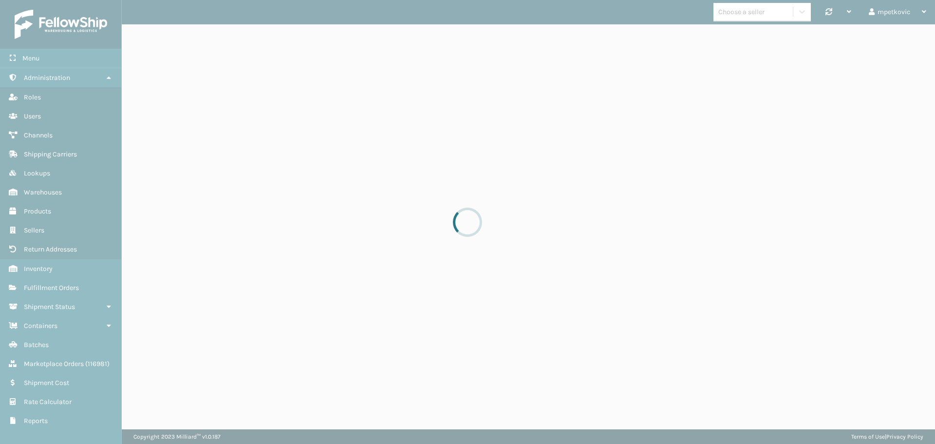
select select "pm"
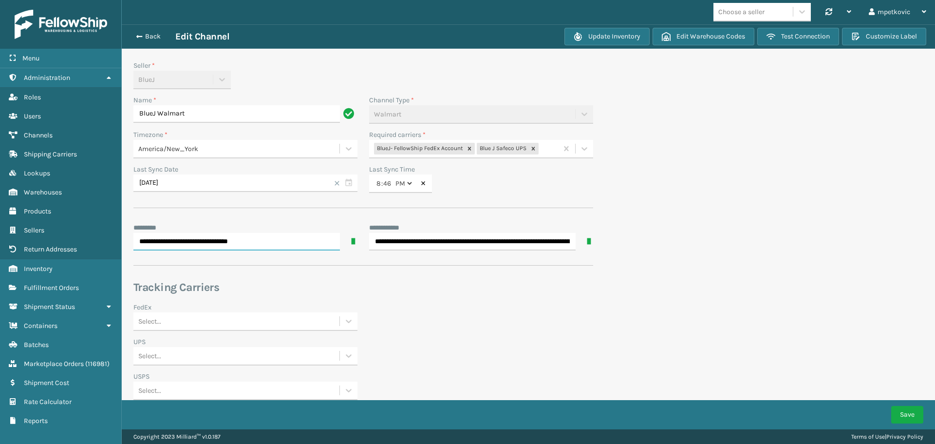
click at [220, 233] on input "**********" at bounding box center [236, 242] width 206 height 18
click at [456, 239] on input "**********" at bounding box center [472, 242] width 206 height 18
click at [736, 190] on section "**********" at bounding box center [528, 277] width 813 height 507
click at [709, 199] on section "**********" at bounding box center [528, 277] width 813 height 507
click at [701, 191] on section "**********" at bounding box center [528, 277] width 813 height 507
